Goal: Find specific page/section: Find specific page/section

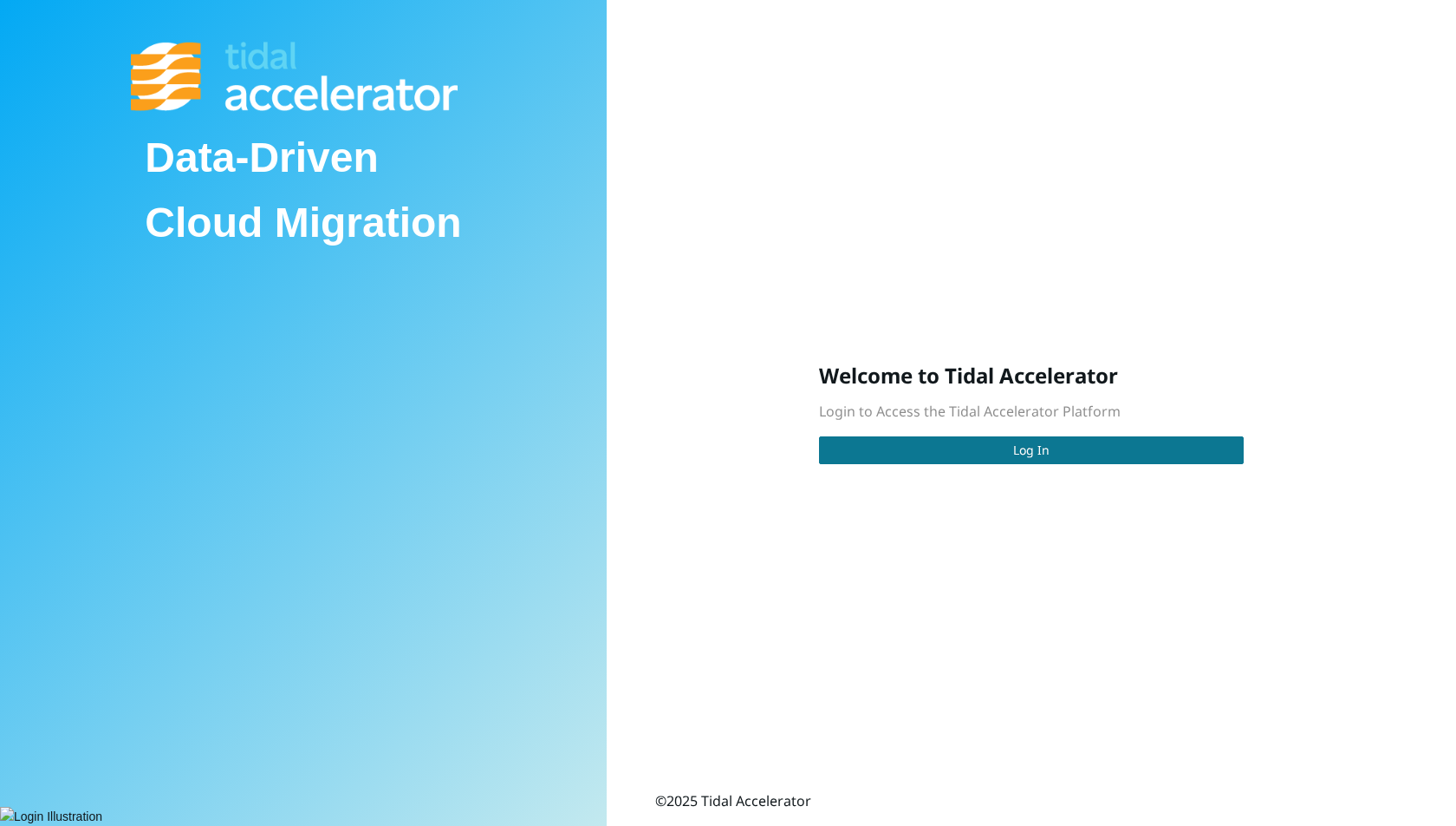
click at [1011, 441] on button "Log In" at bounding box center [1031, 450] width 424 height 28
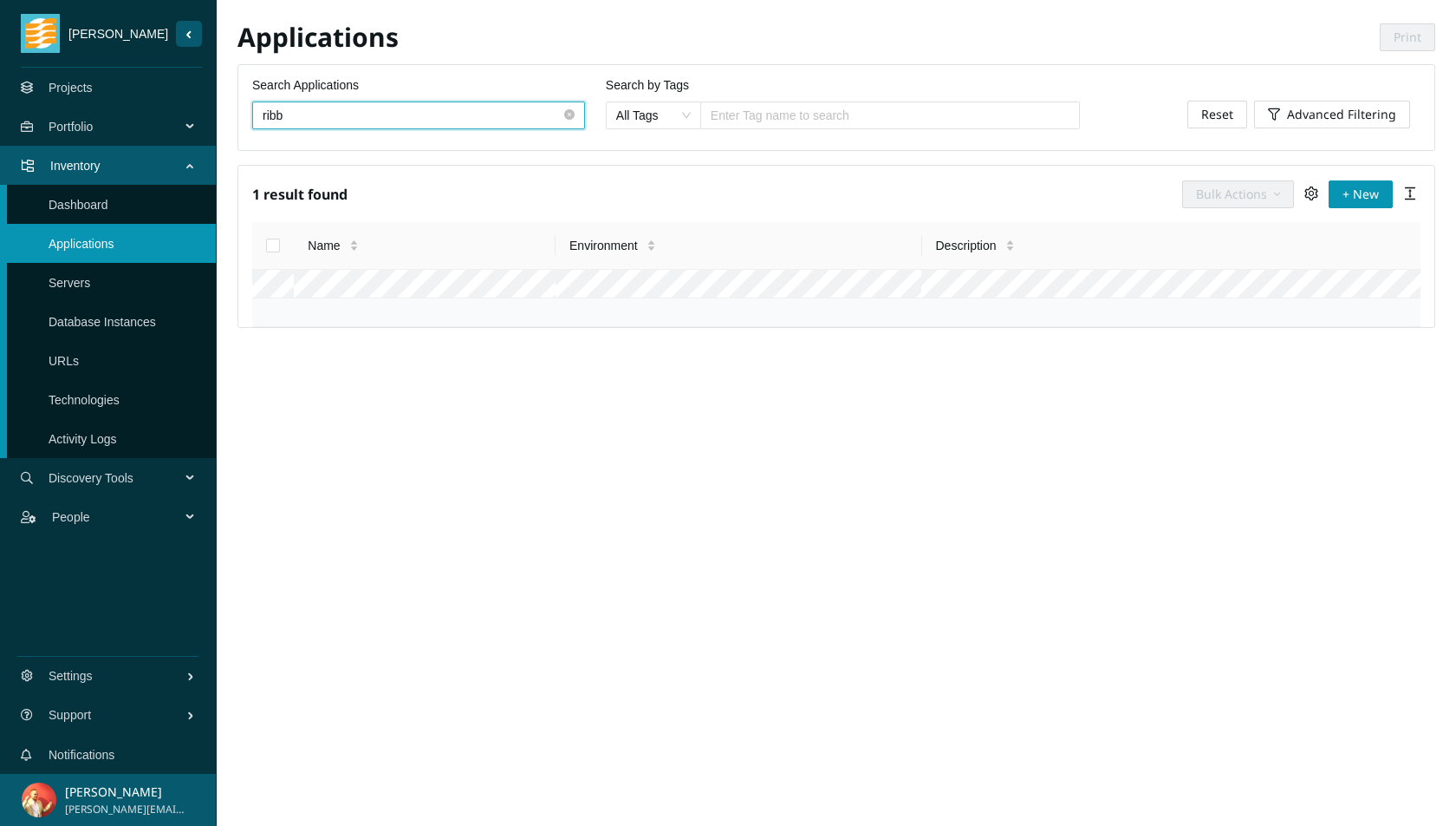
type input "ribb"
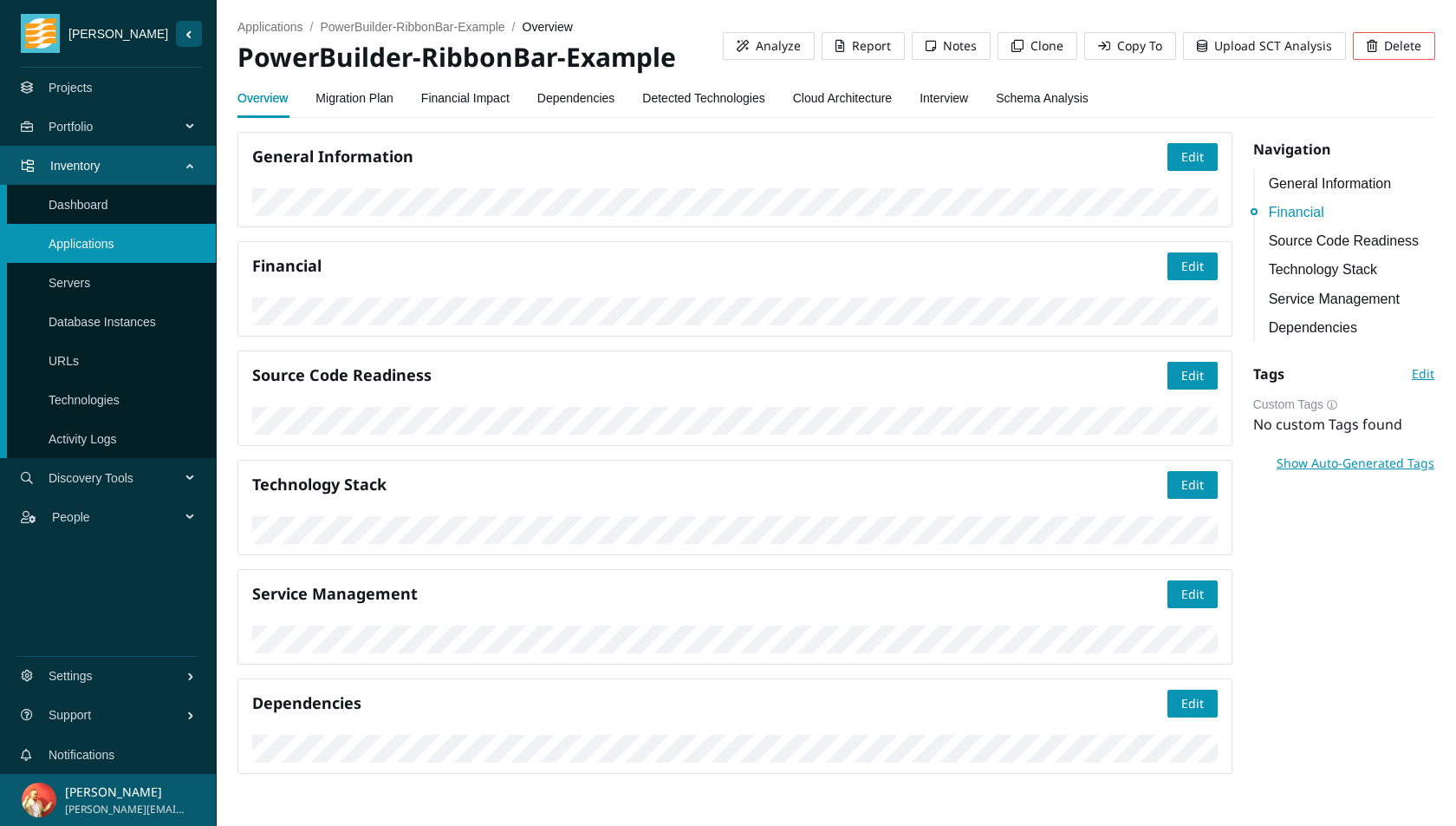
scroll to position [558, 0]
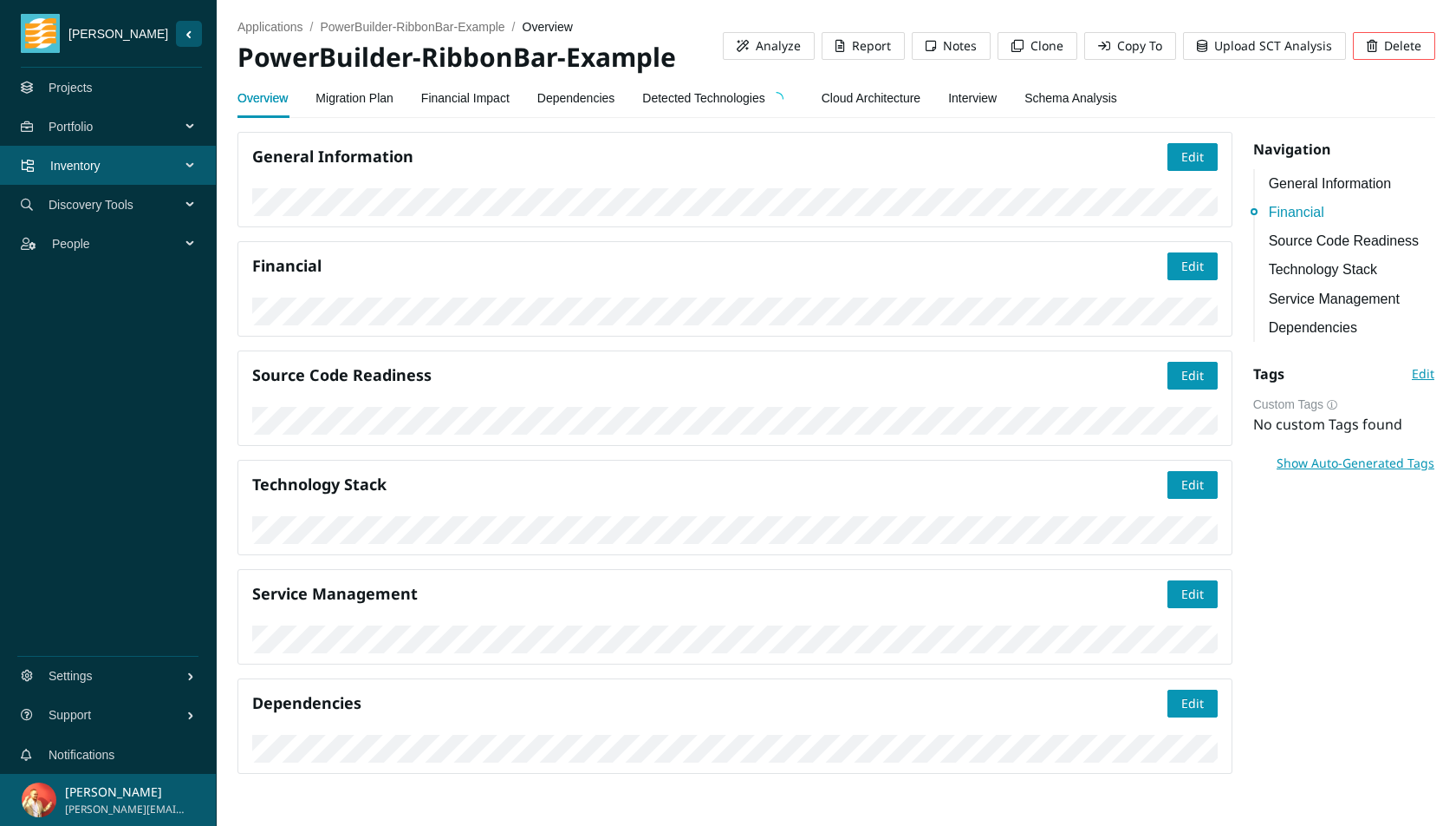
scroll to position [530, 0]
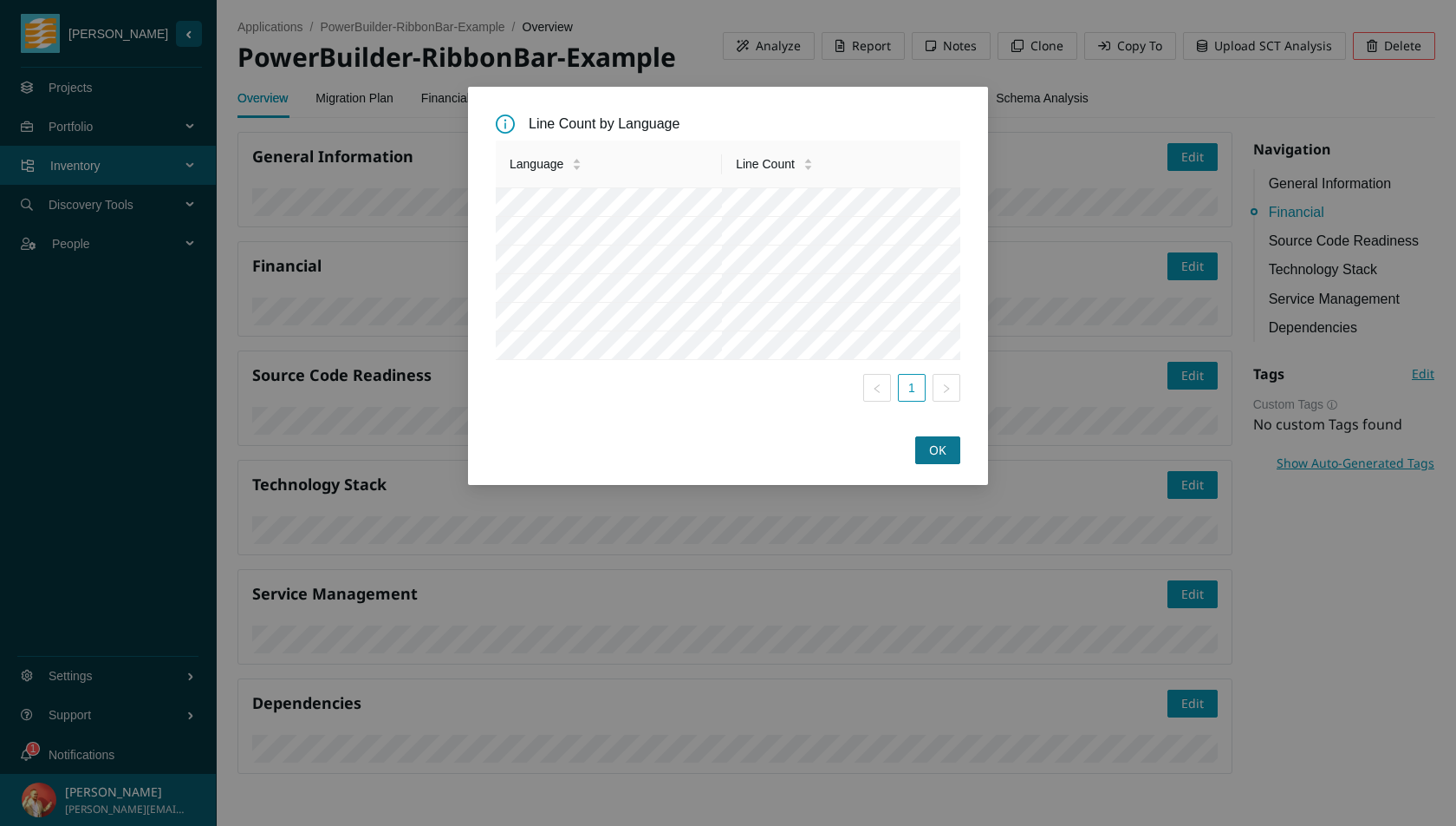
click at [931, 459] on span "OK" at bounding box center [938, 451] width 17 height 19
